Goal: Navigation & Orientation: Find specific page/section

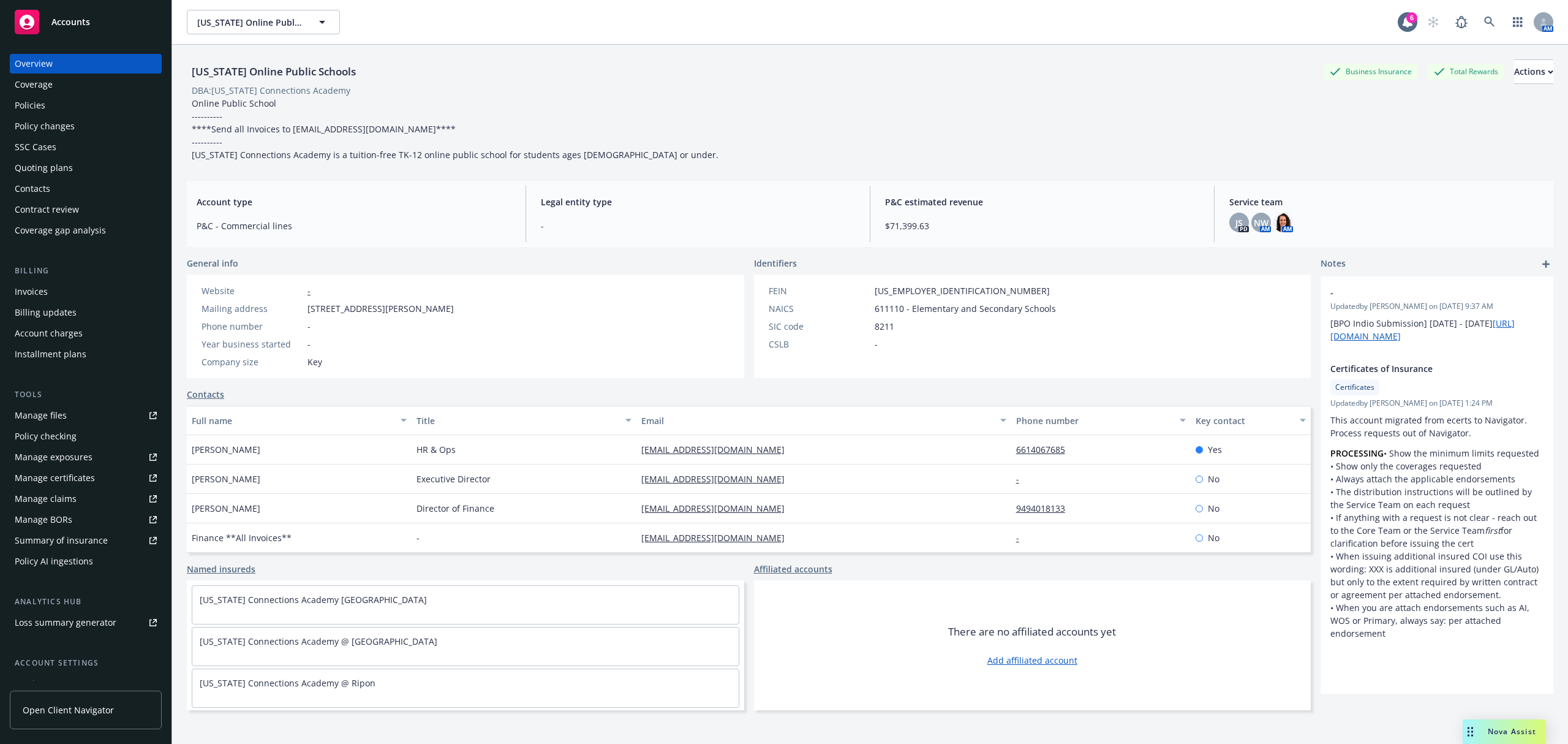
click at [71, 25] on span "Accounts" at bounding box center [71, 22] width 39 height 10
